Goal: Task Accomplishment & Management: Manage account settings

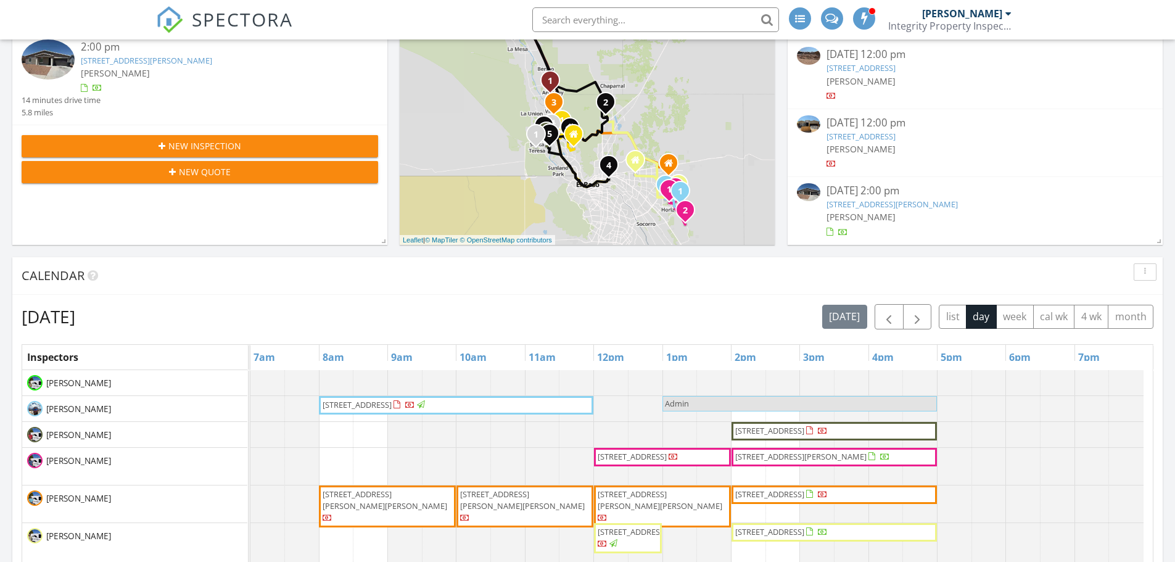
scroll to position [247, 0]
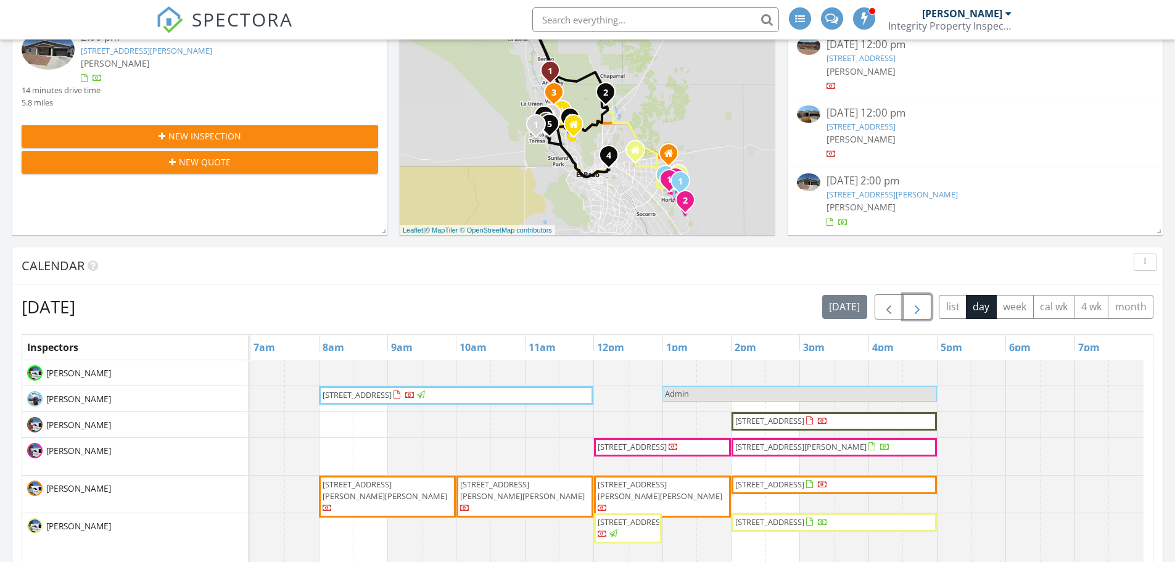
click at [919, 306] on span "button" at bounding box center [917, 307] width 15 height 15
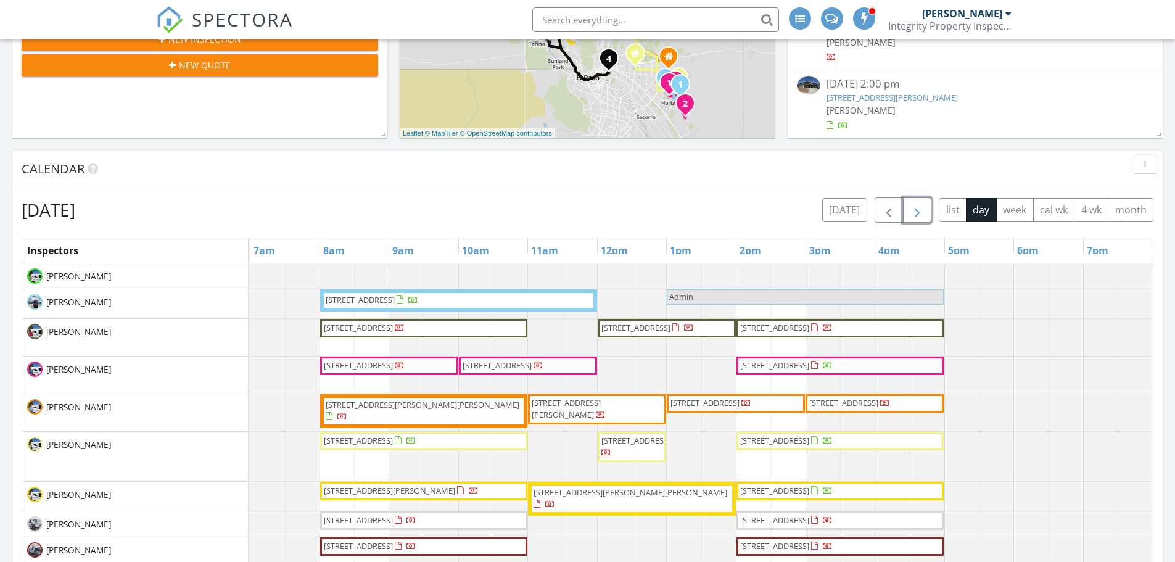
scroll to position [370, 0]
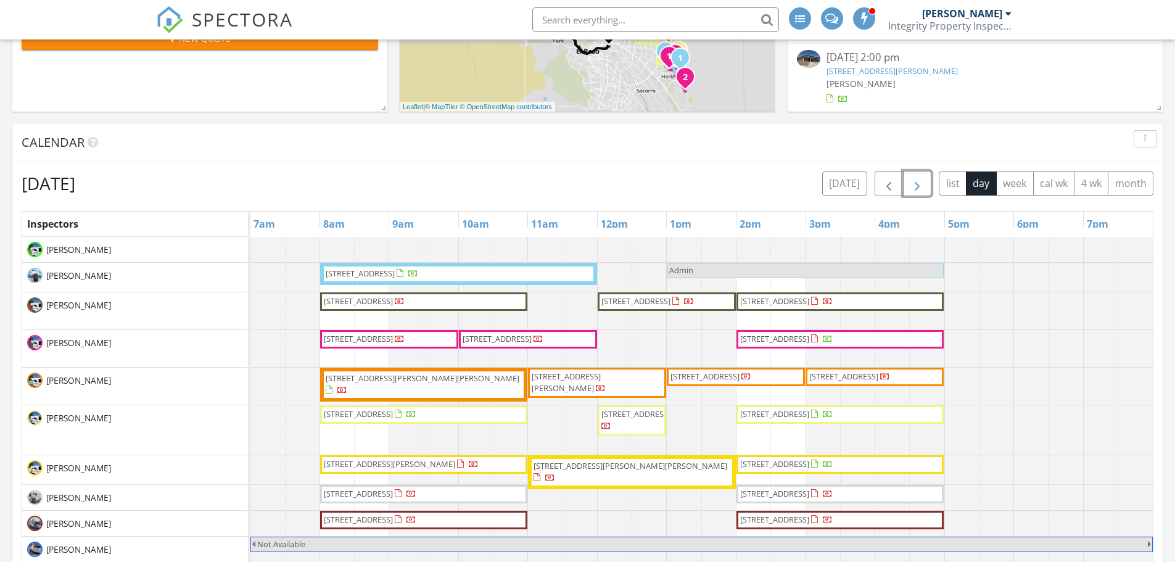
click at [921, 181] on span "button" at bounding box center [917, 183] width 15 height 15
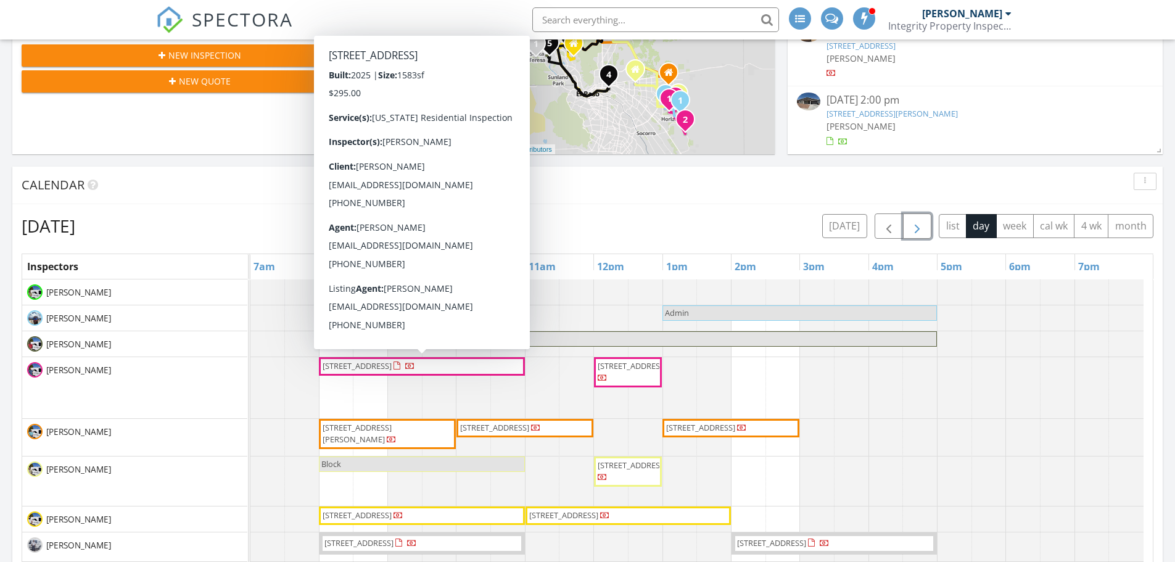
scroll to position [314, 0]
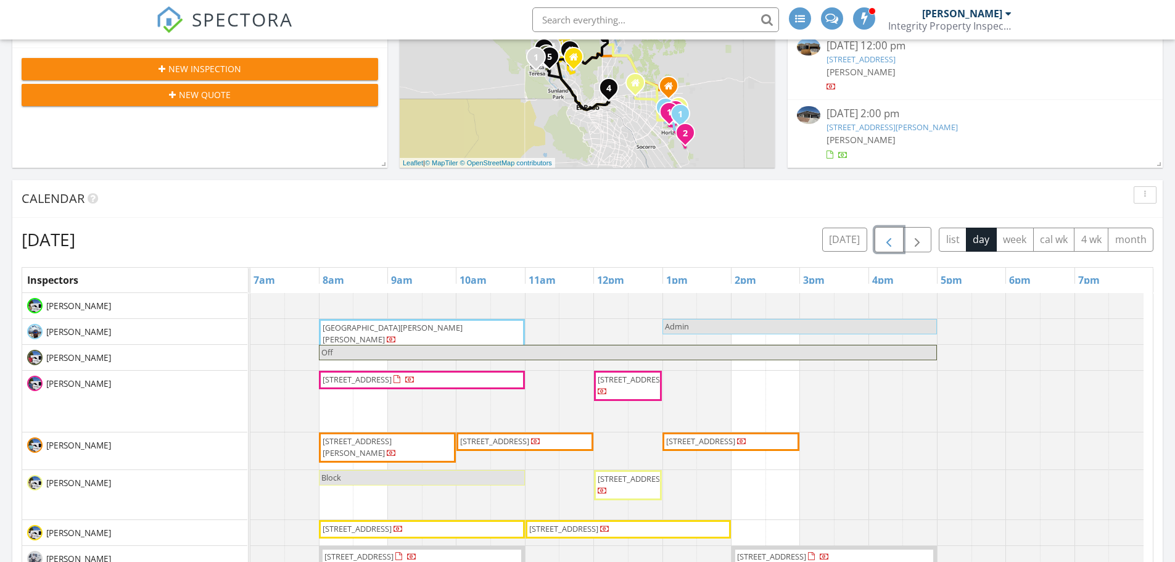
click at [884, 238] on span "button" at bounding box center [889, 240] width 15 height 15
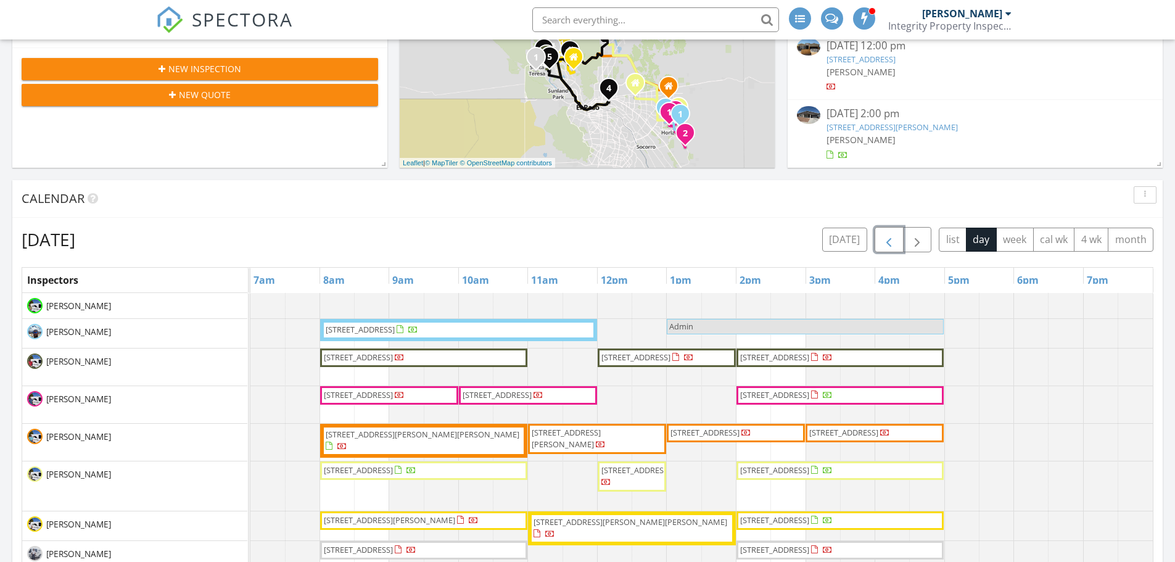
click at [888, 239] on span "button" at bounding box center [889, 240] width 15 height 15
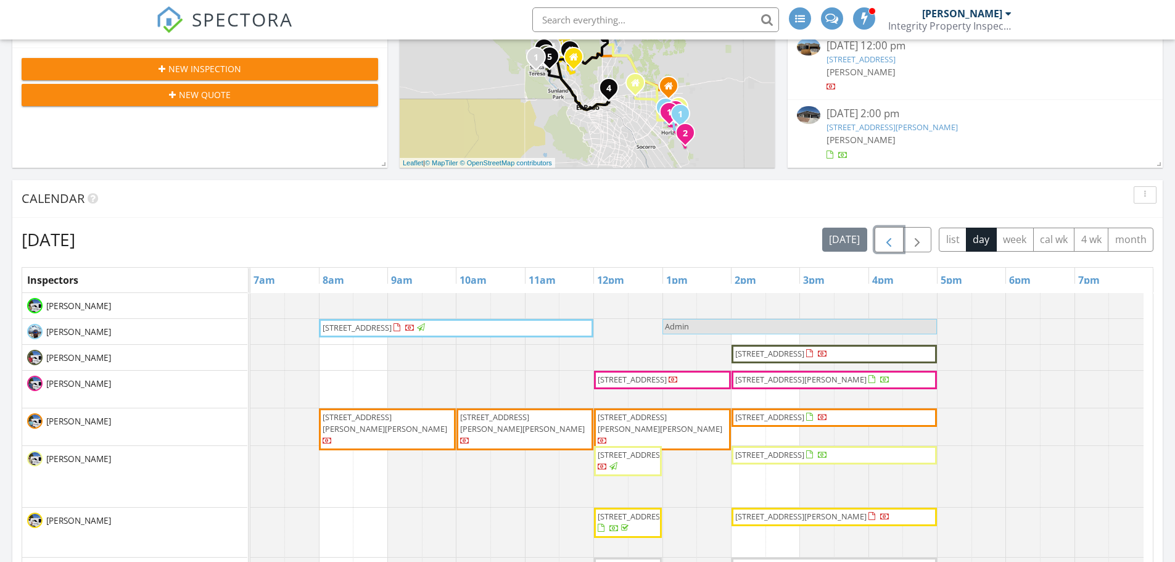
click at [888, 239] on span "button" at bounding box center [889, 240] width 15 height 15
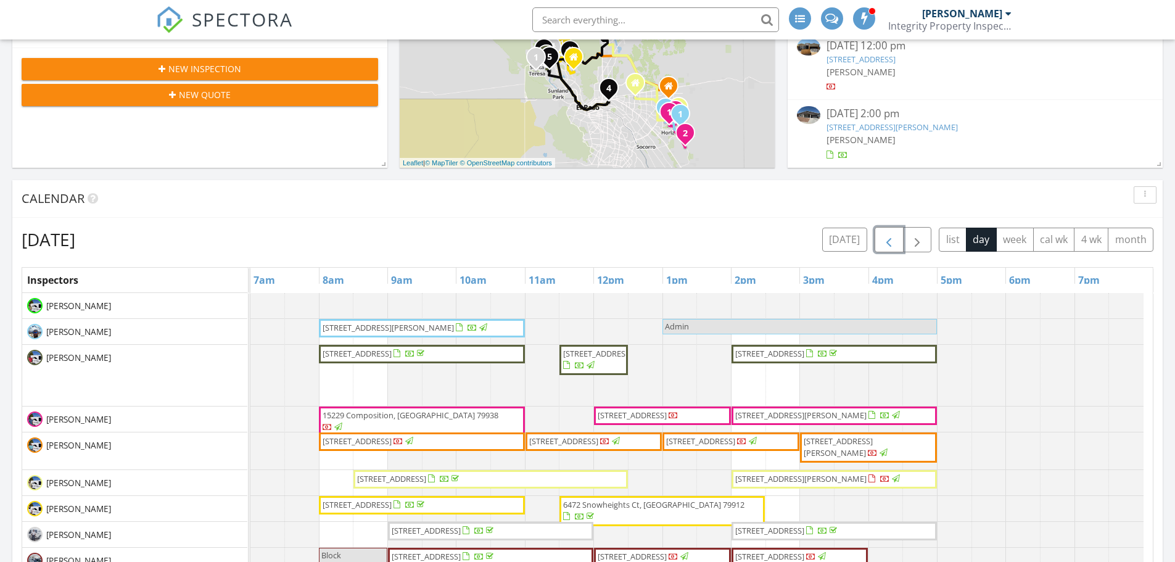
click at [888, 239] on span "button" at bounding box center [889, 240] width 15 height 15
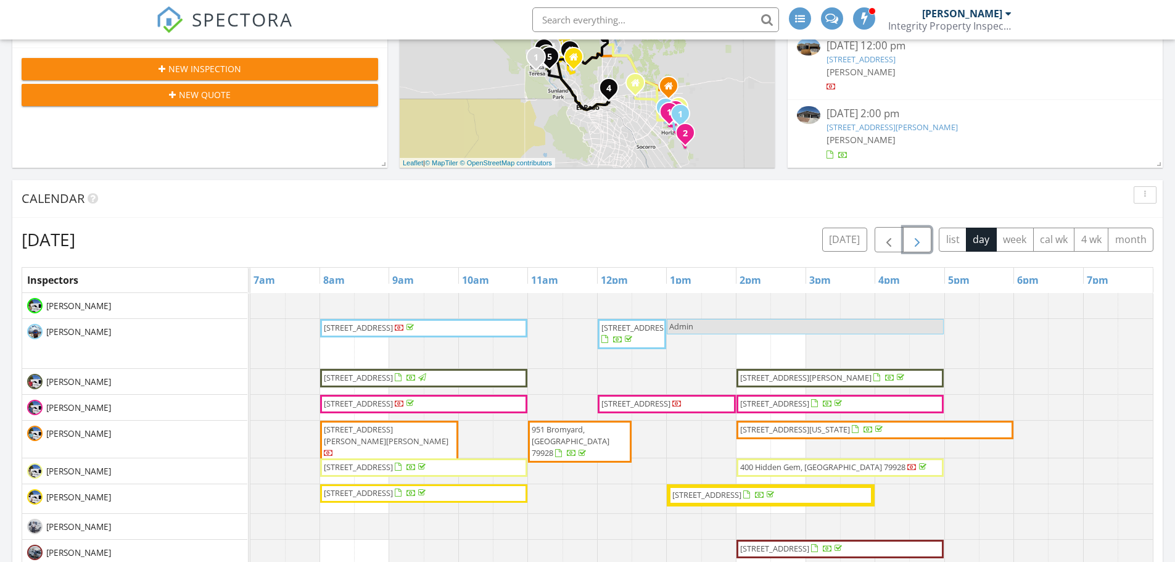
click at [914, 233] on span "button" at bounding box center [917, 240] width 15 height 15
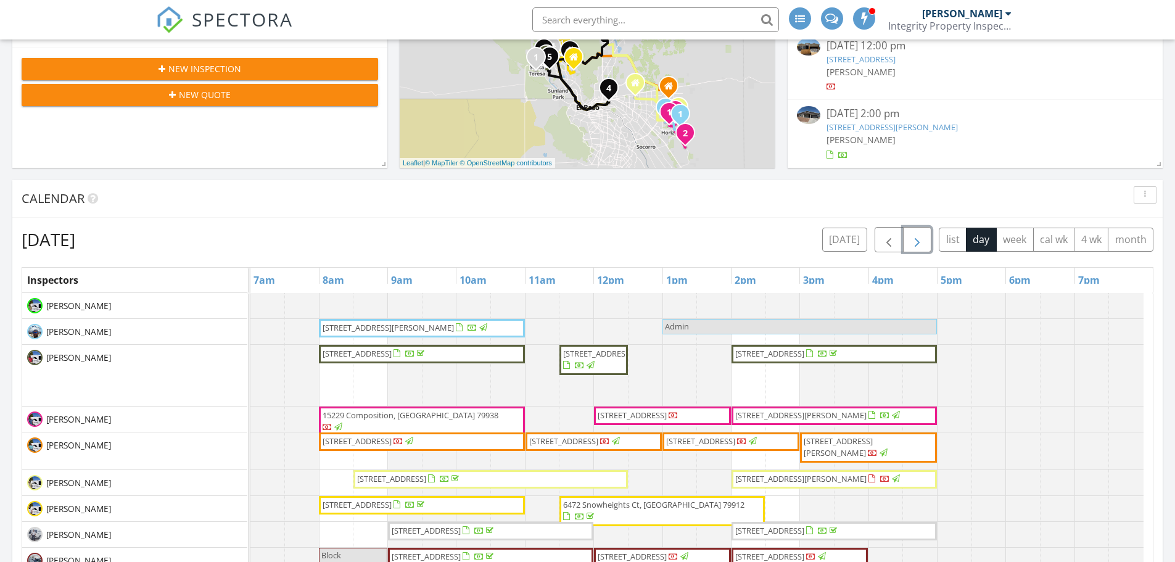
click at [921, 237] on span "button" at bounding box center [917, 240] width 15 height 15
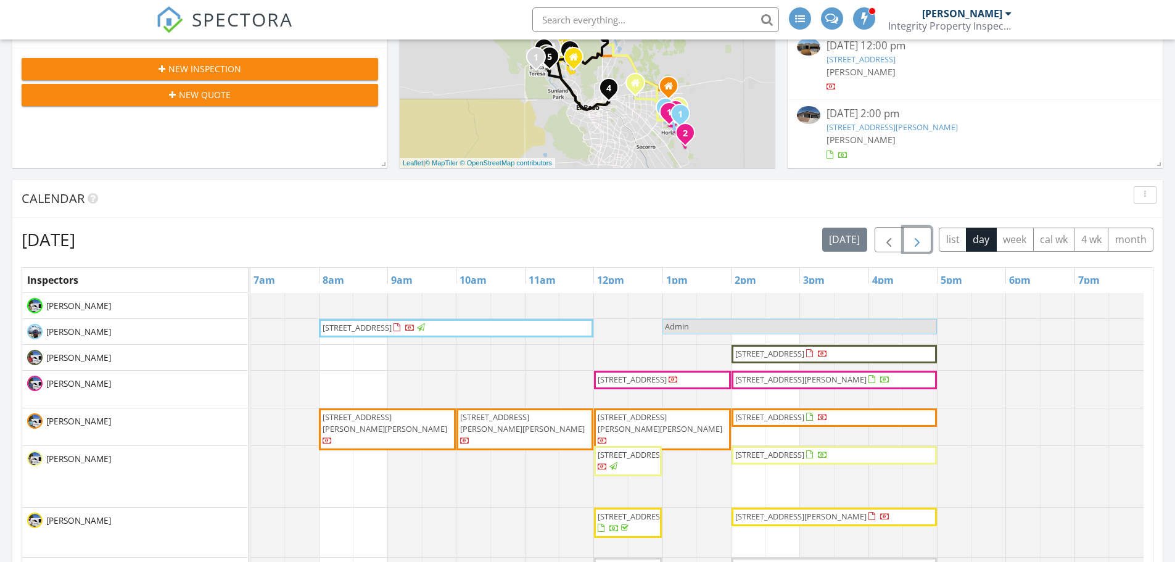
click at [914, 234] on span "button" at bounding box center [917, 240] width 15 height 15
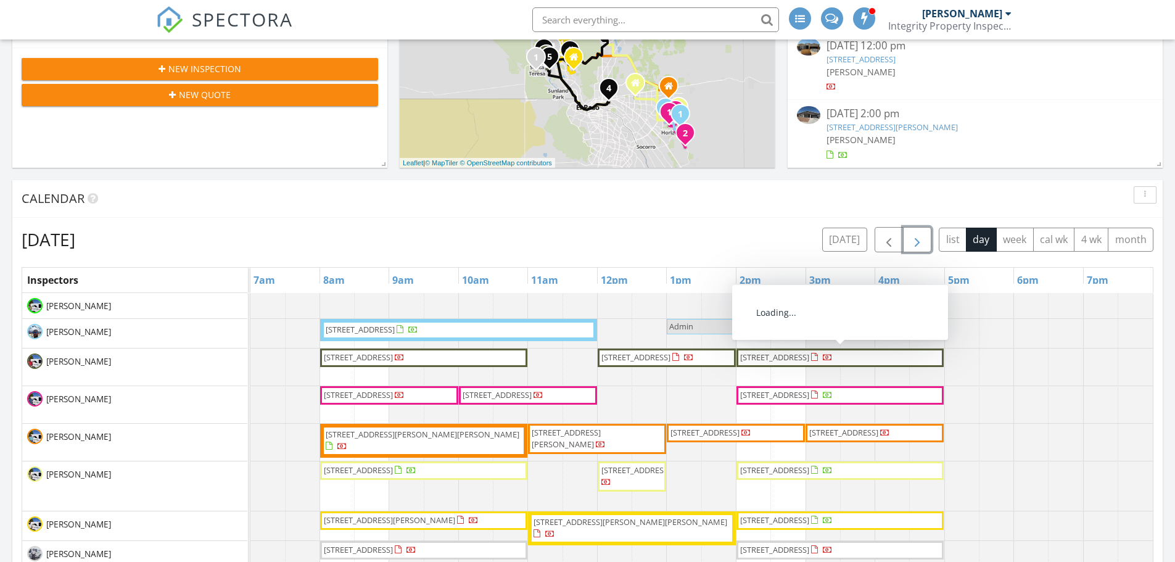
click at [915, 239] on span "button" at bounding box center [917, 240] width 15 height 15
